Goal: Task Accomplishment & Management: Use online tool/utility

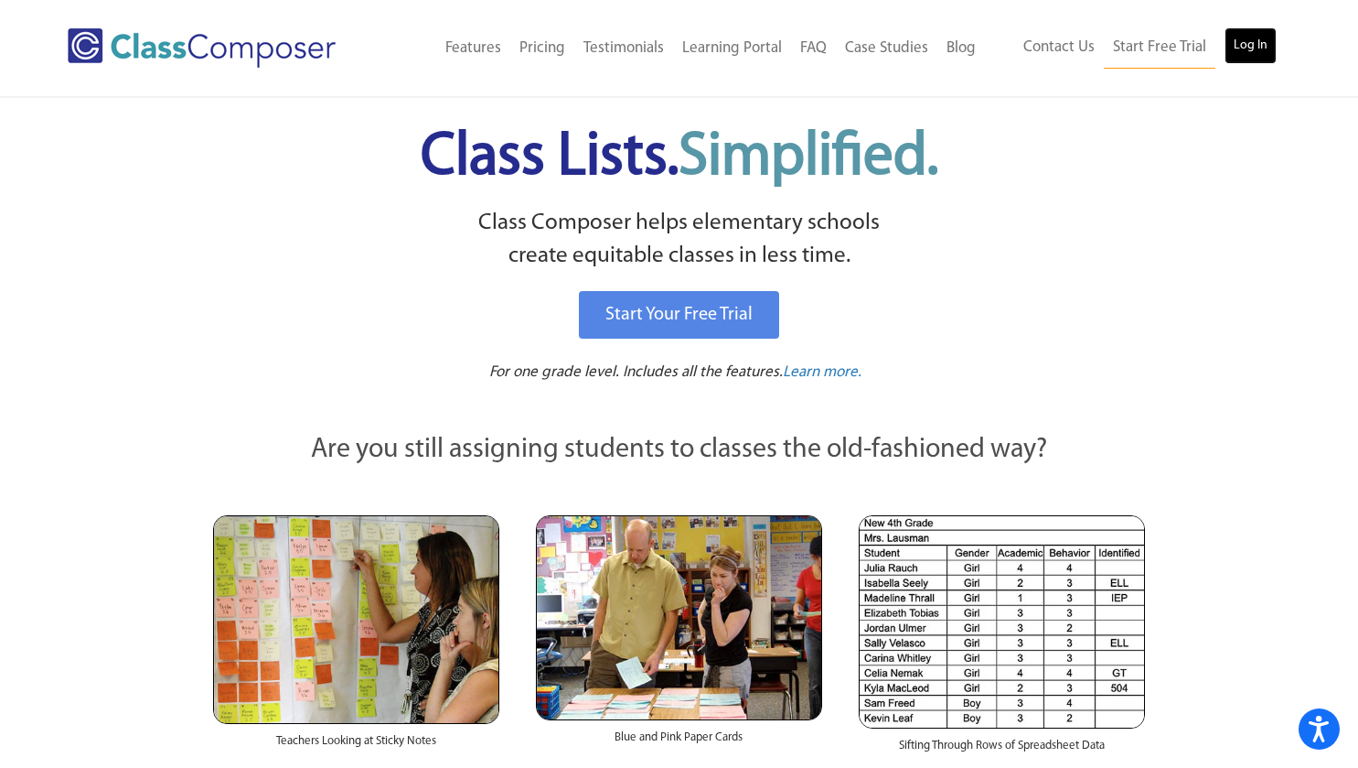
click at [1255, 38] on link "Log In" at bounding box center [1251, 45] width 52 height 37
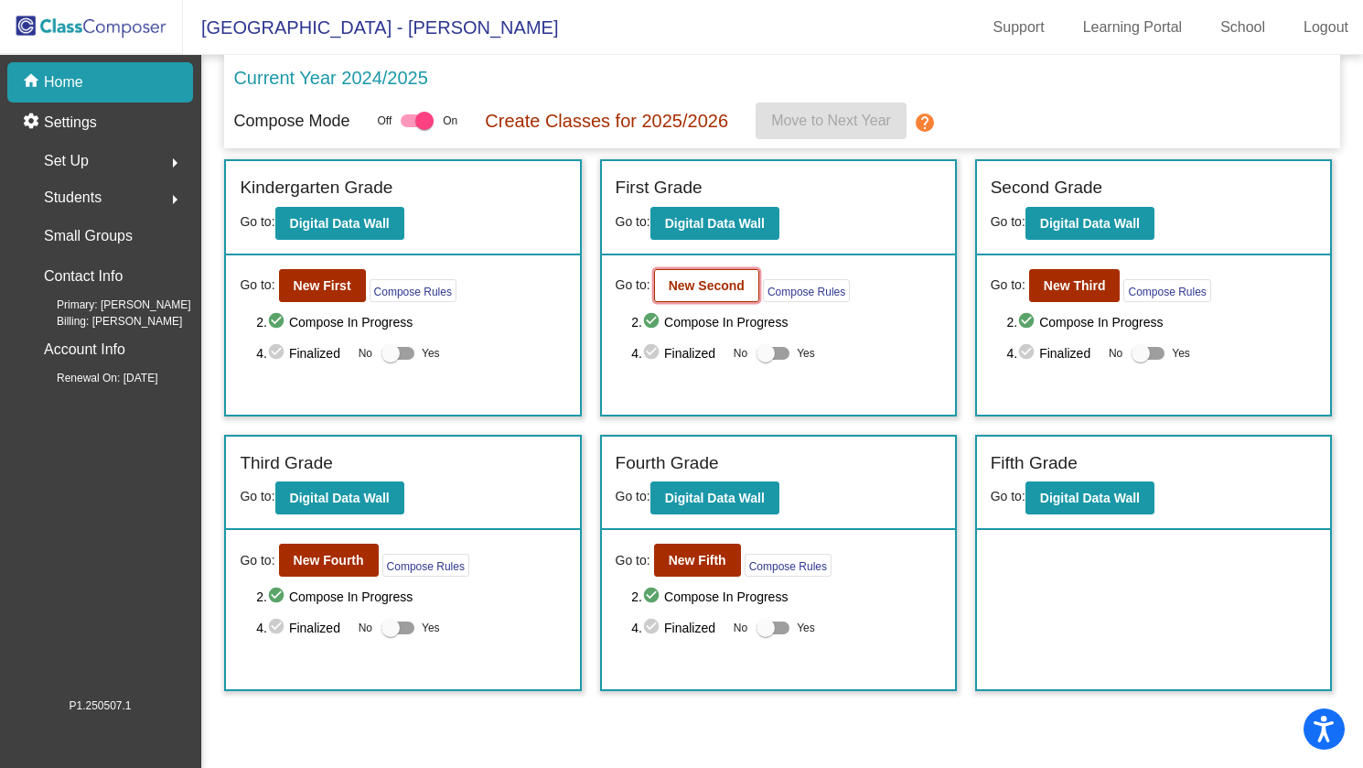
click at [710, 289] on b "New Second" at bounding box center [707, 285] width 76 height 15
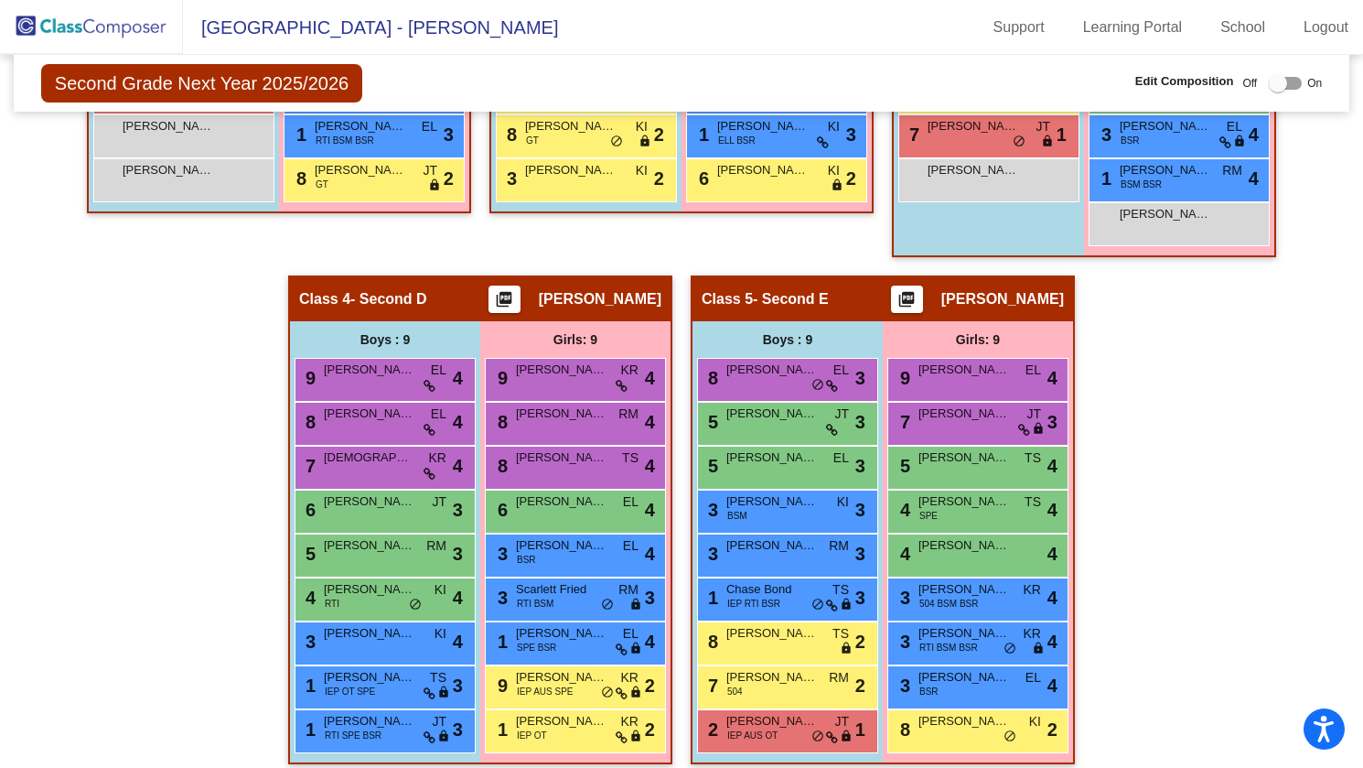
scroll to position [890, 0]
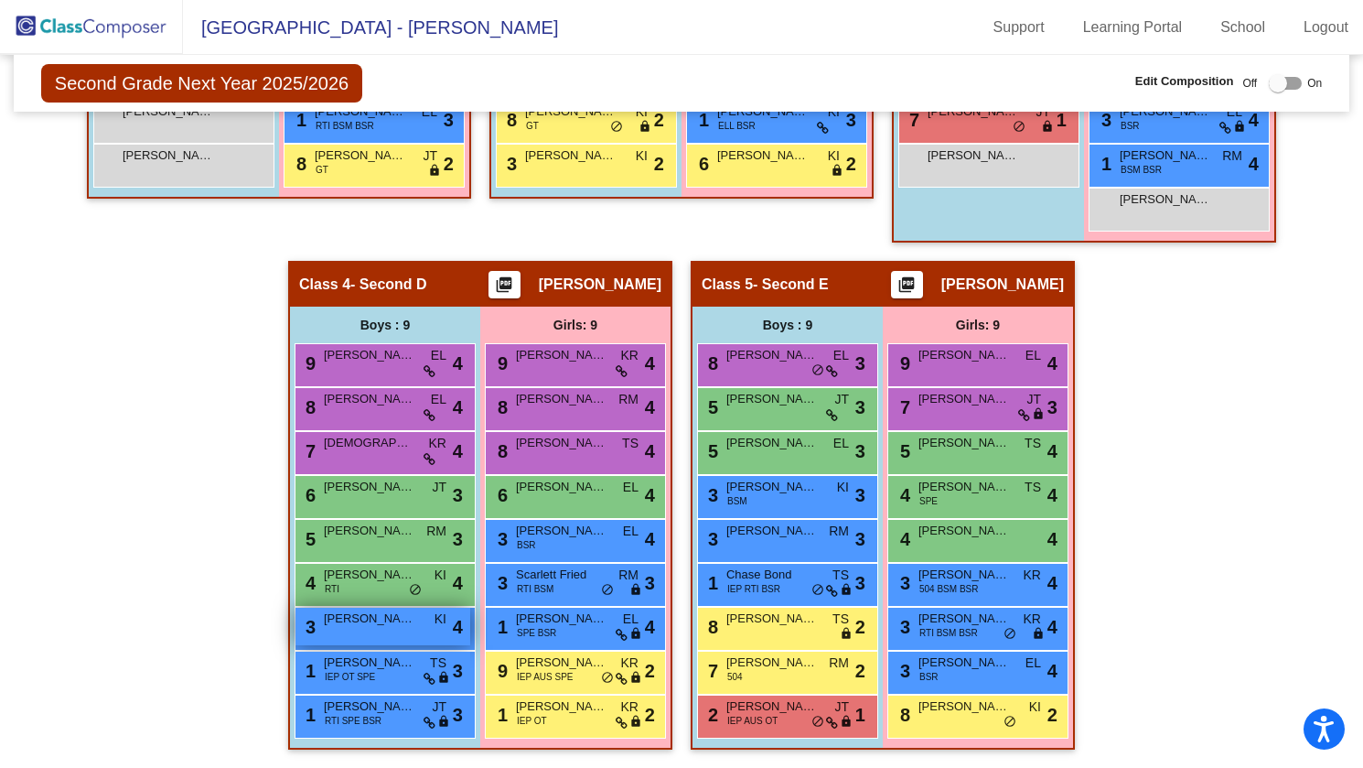
click at [369, 609] on span "[PERSON_NAME]" at bounding box center [369, 618] width 91 height 18
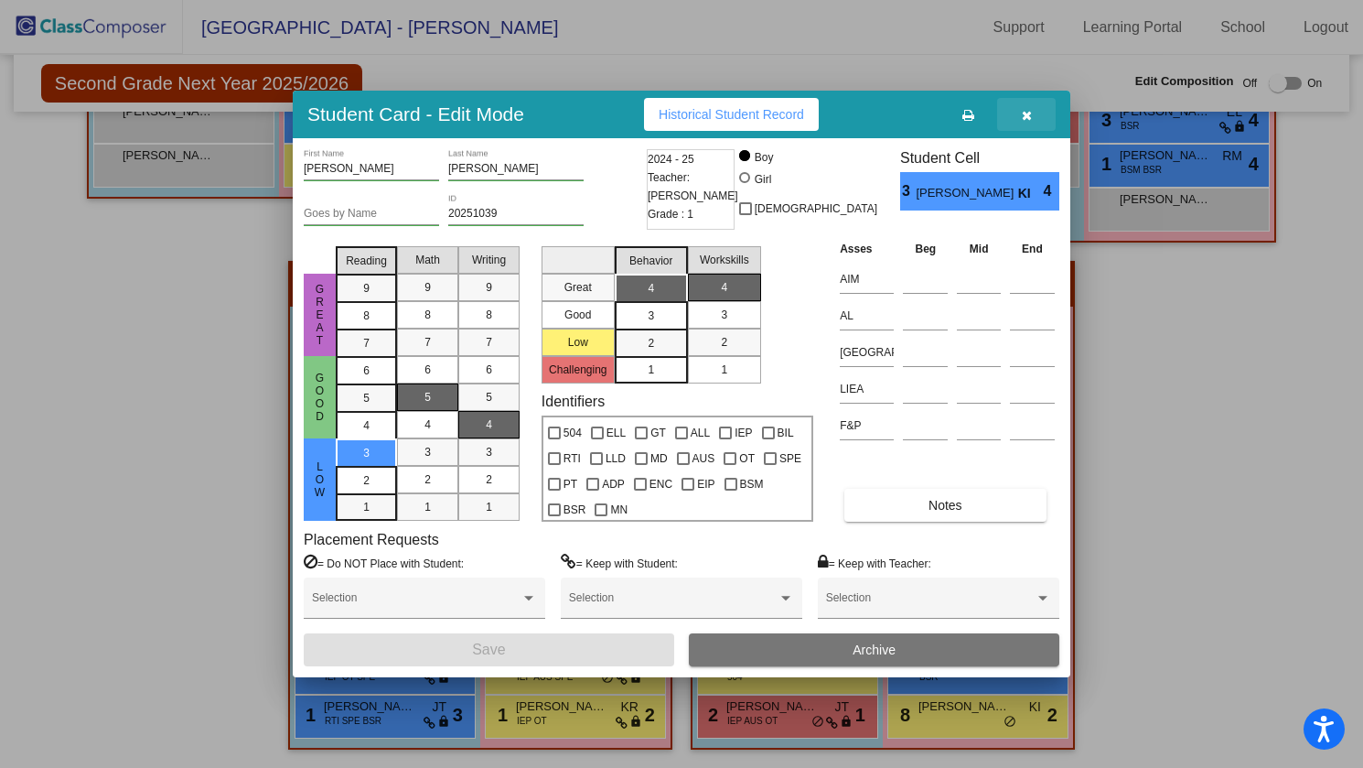
click at [1026, 110] on icon "button" at bounding box center [1027, 115] width 10 height 13
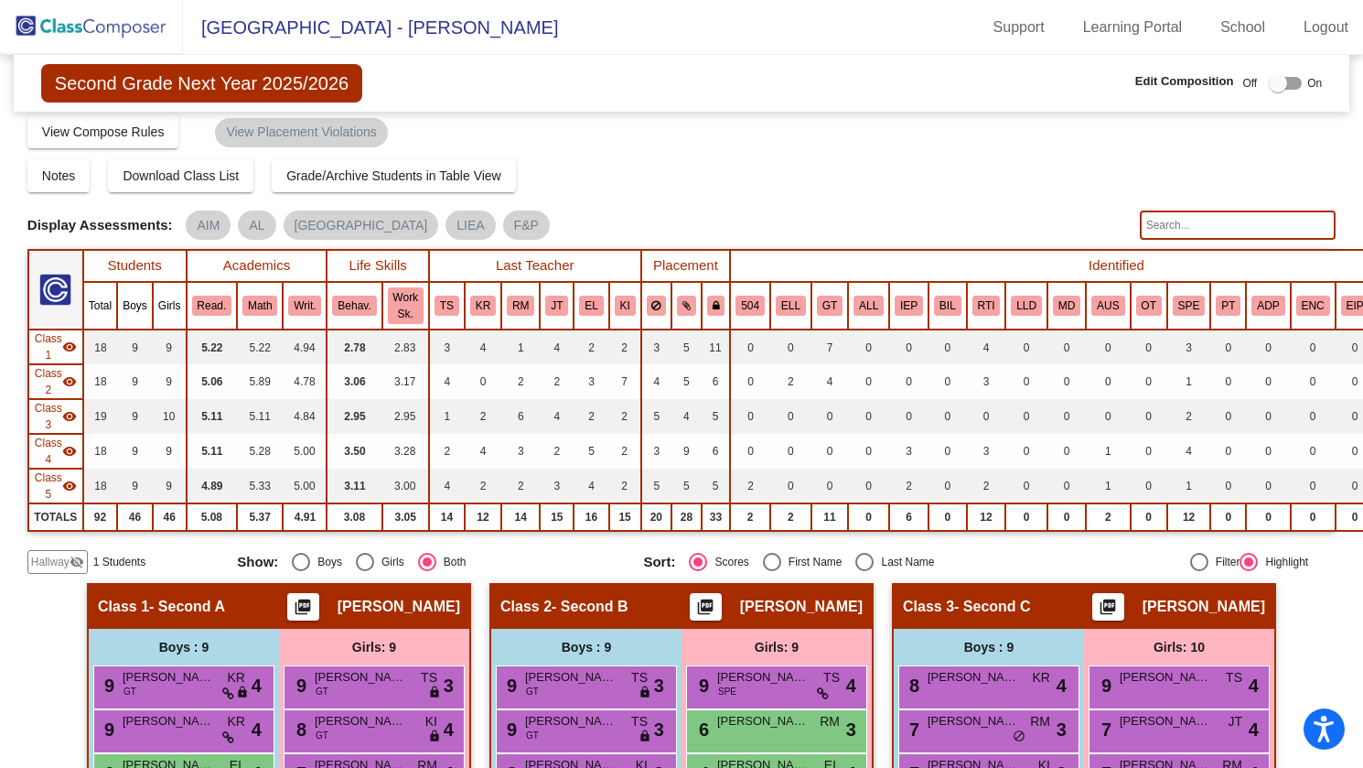
scroll to position [0, 0]
